Goal: Navigation & Orientation: Go to known website

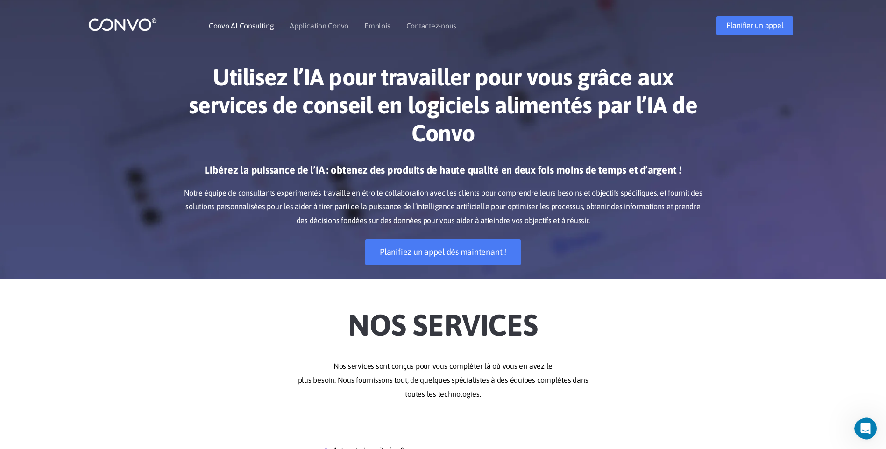
click at [244, 26] on link "Convo AI Consulting" at bounding box center [241, 25] width 65 height 7
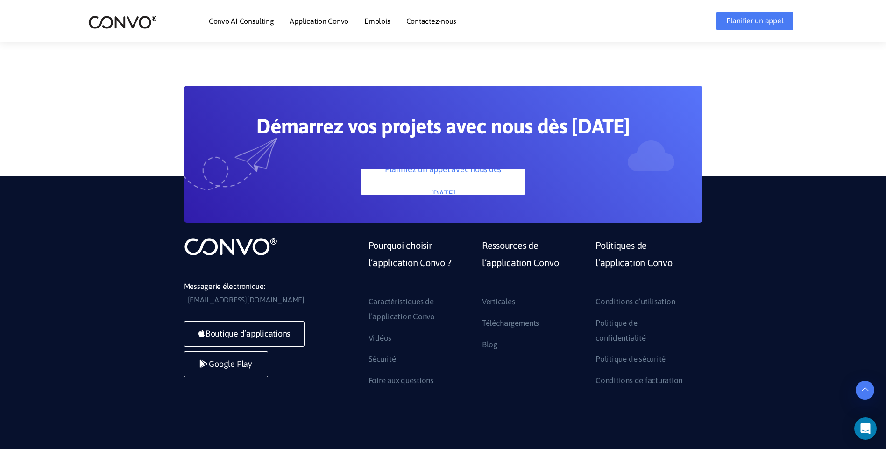
scroll to position [2686, 0]
